Goal: Transaction & Acquisition: Purchase product/service

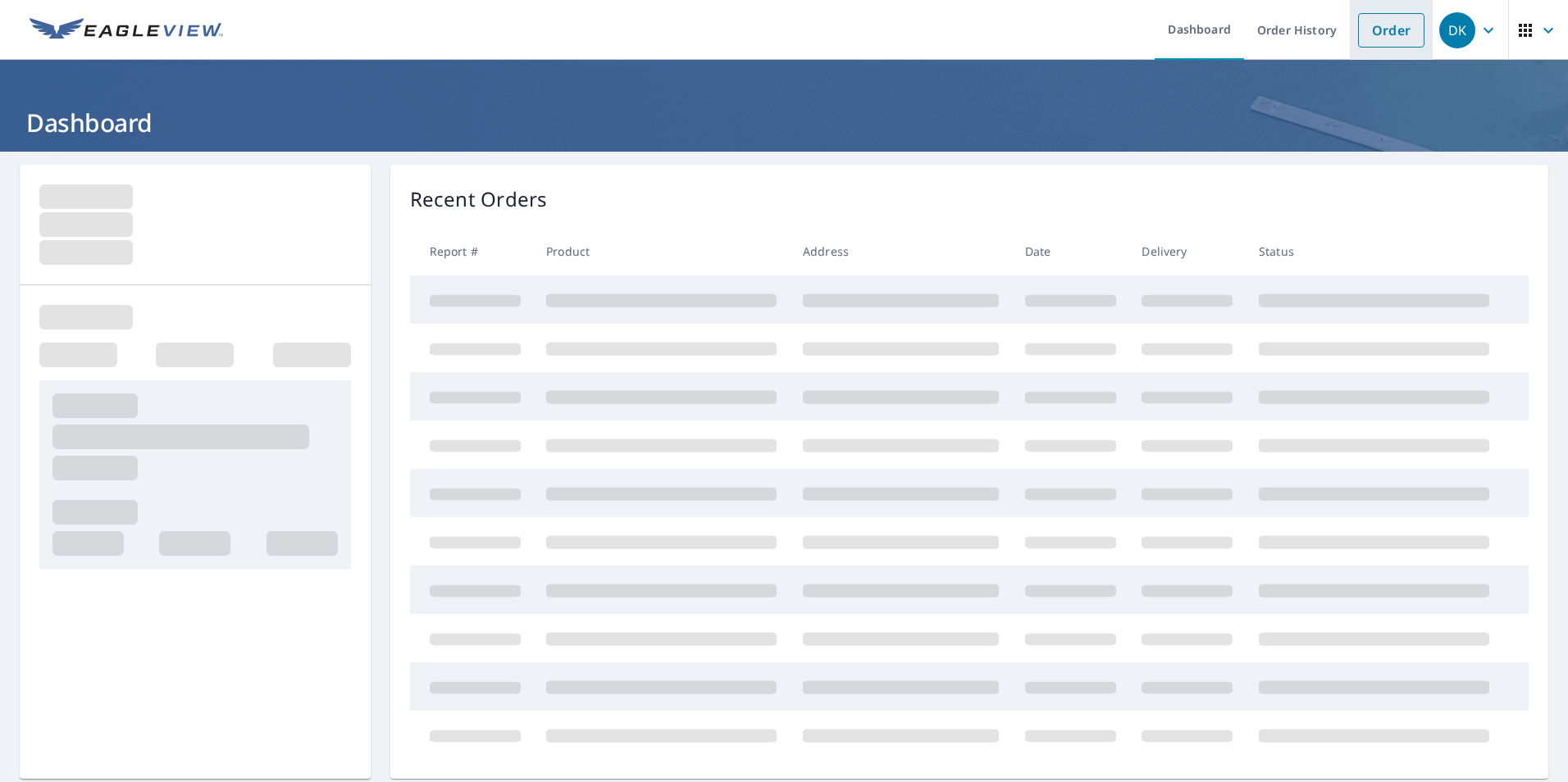
click at [1373, 26] on link "Order" at bounding box center [1391, 30] width 66 height 34
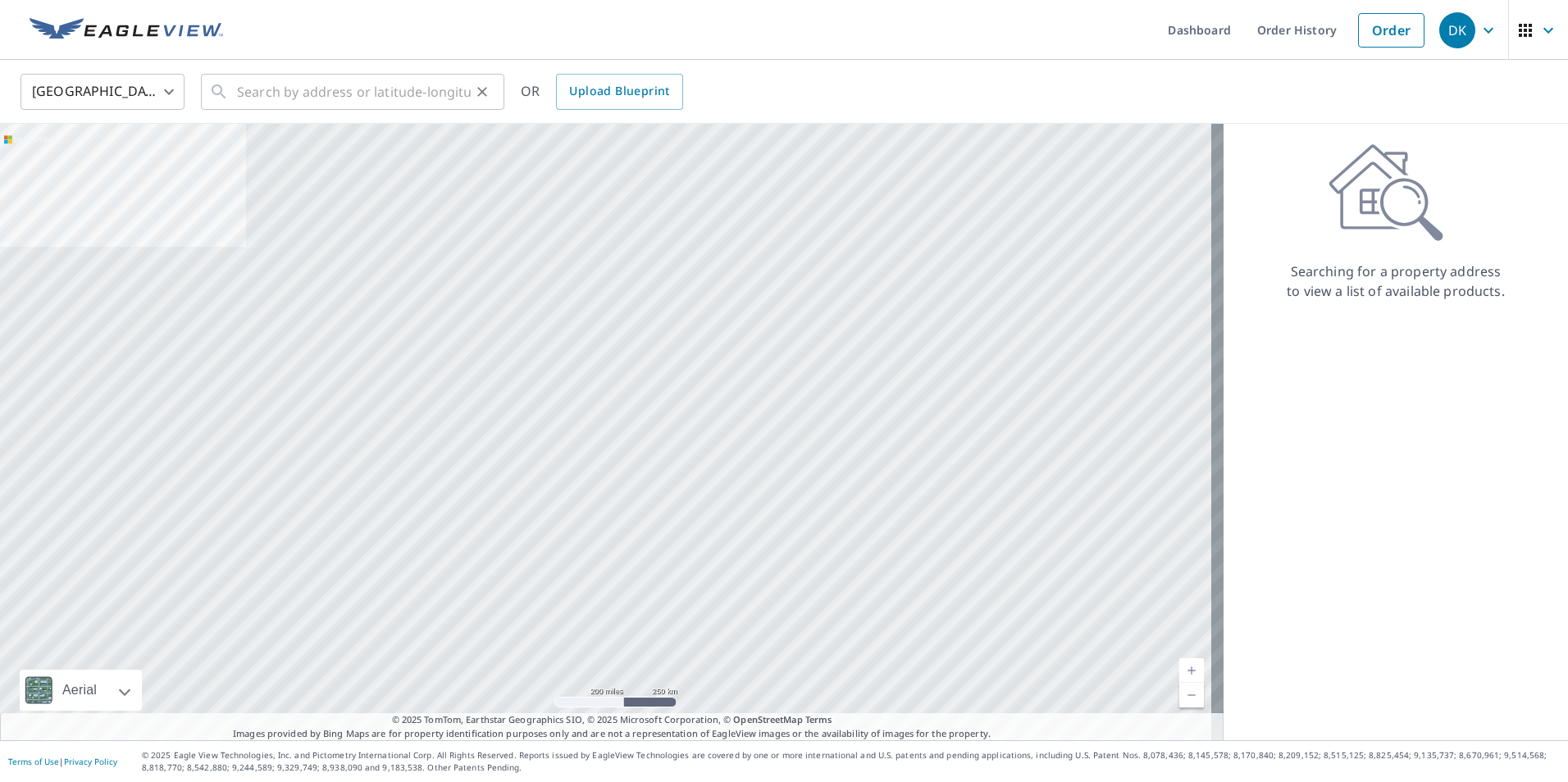
click at [226, 89] on icon at bounding box center [219, 91] width 20 height 20
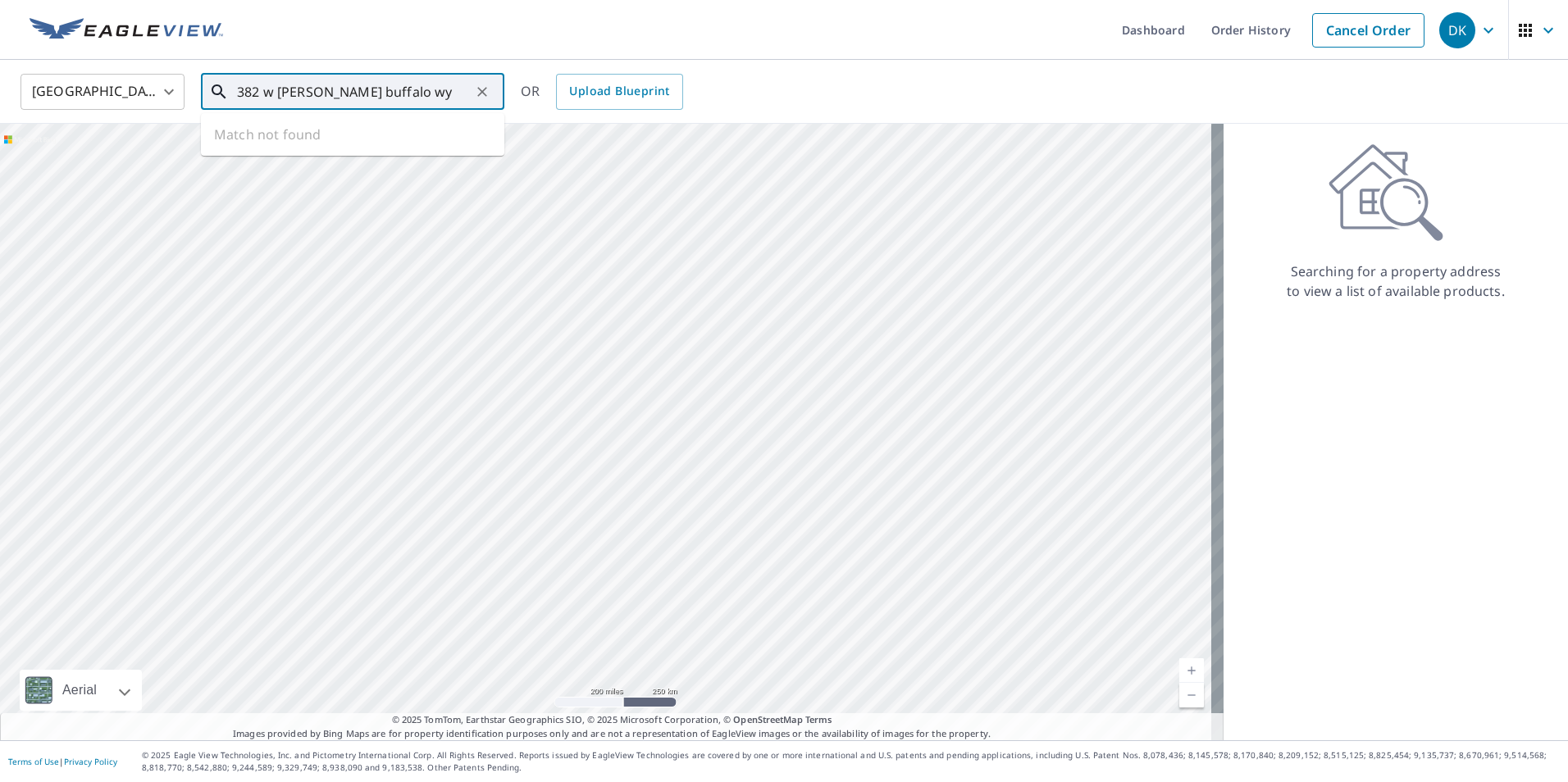
type input "382 w [PERSON_NAME] buffalo wy"
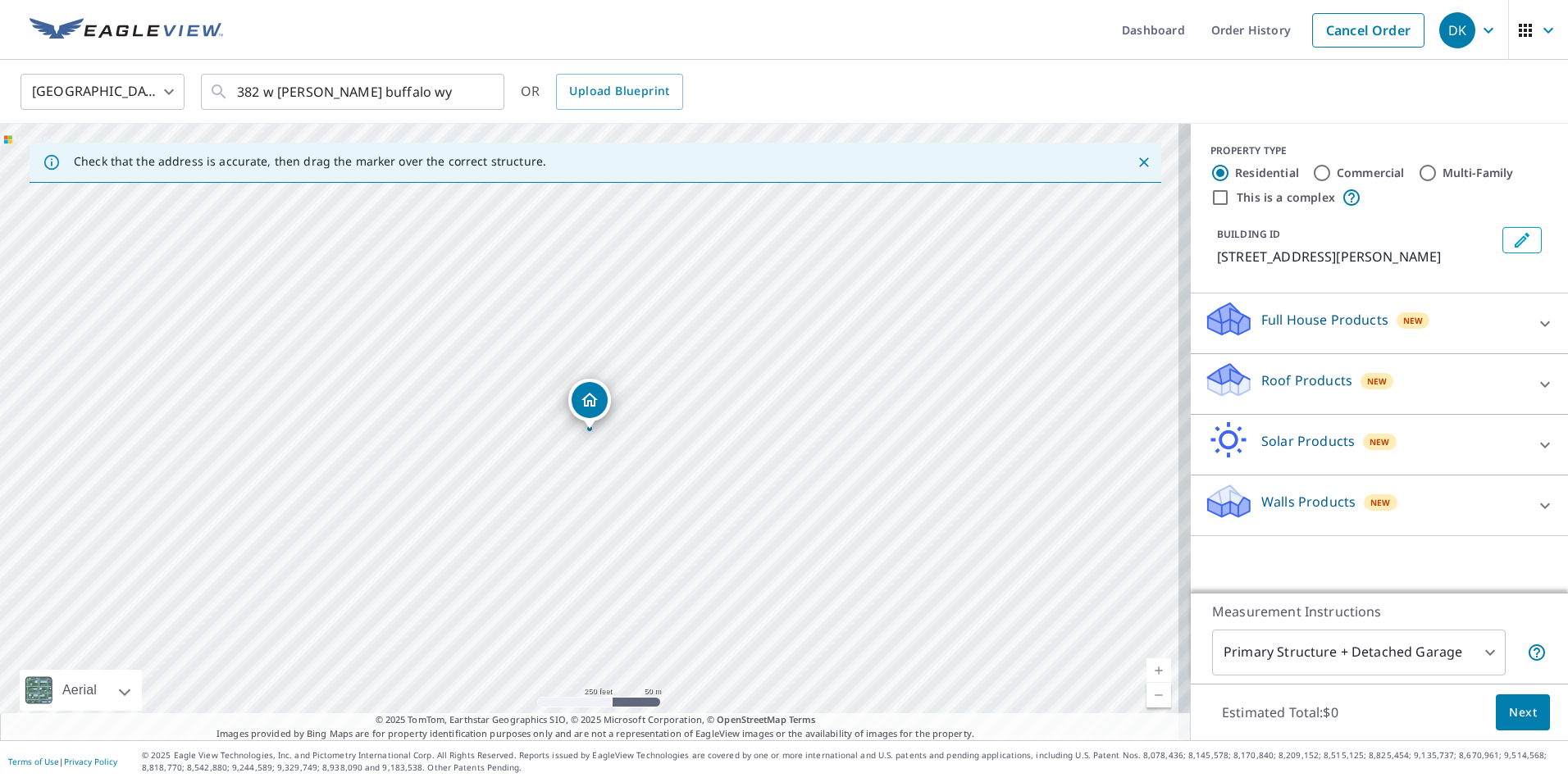
click at [1146, 669] on link "Current Level 17, Zoom In" at bounding box center [1158, 670] width 25 height 25
click at [1146, 669] on link "Current Level 18, Zoom In" at bounding box center [1158, 670] width 25 height 25
click at [1146, 669] on link "Current Level 19, Zoom In" at bounding box center [1158, 670] width 25 height 25
click at [1146, 669] on link "Current Level 20, Zoom In Disabled" at bounding box center [1158, 670] width 25 height 25
click at [1221, 379] on icon at bounding box center [1229, 374] width 42 height 21
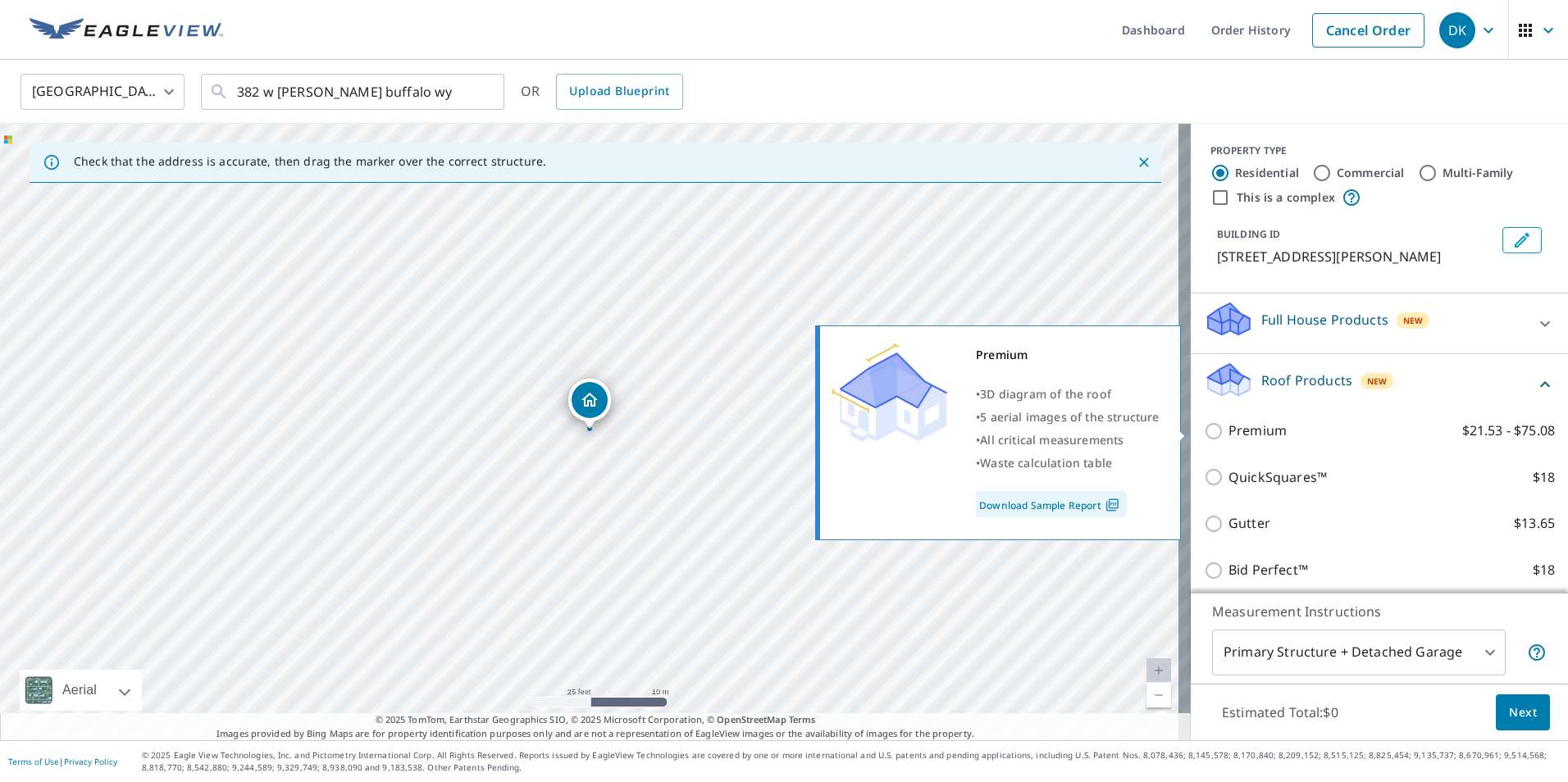
click at [1229, 437] on p "Premium" at bounding box center [1258, 431] width 59 height 21
click at [1219, 437] on input "Premium $21.53 - $75.08" at bounding box center [1216, 431] width 25 height 20
checkbox input "true"
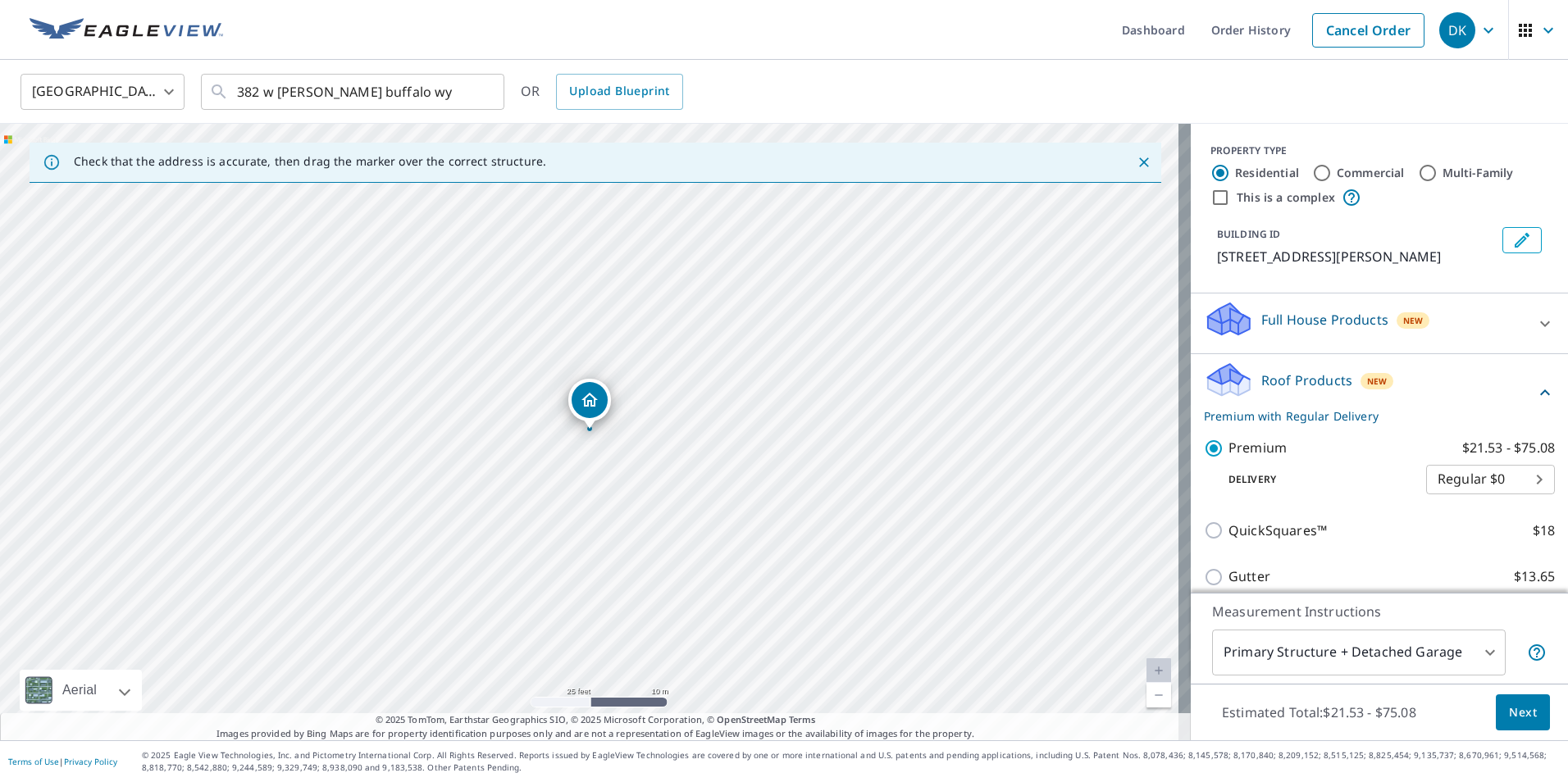
click at [1509, 708] on span "Next" at bounding box center [1523, 713] width 28 height 21
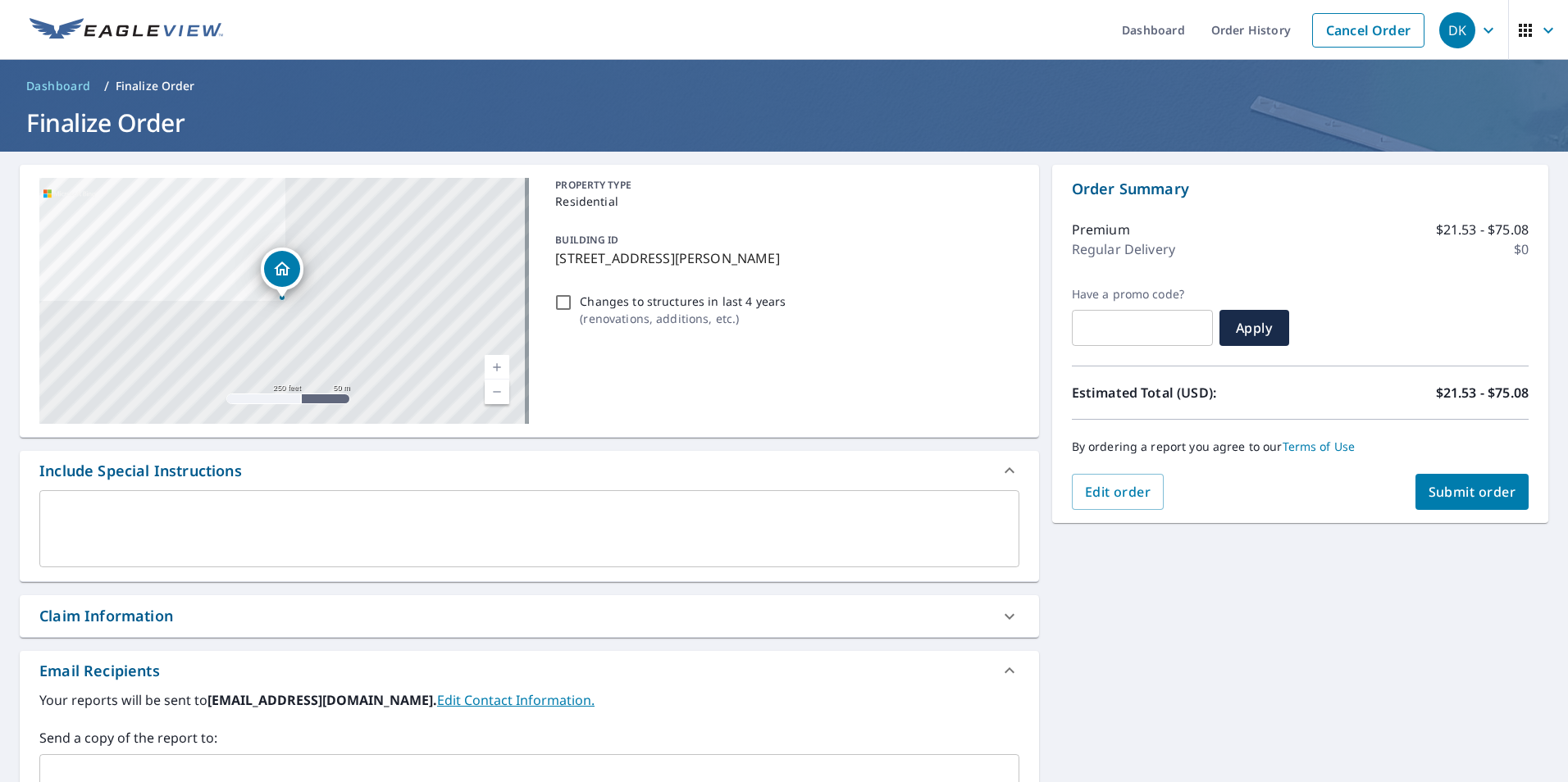
click at [1449, 493] on span "Submit order" at bounding box center [1472, 491] width 88 height 18
checkbox input "true"
